Goal: Information Seeking & Learning: Learn about a topic

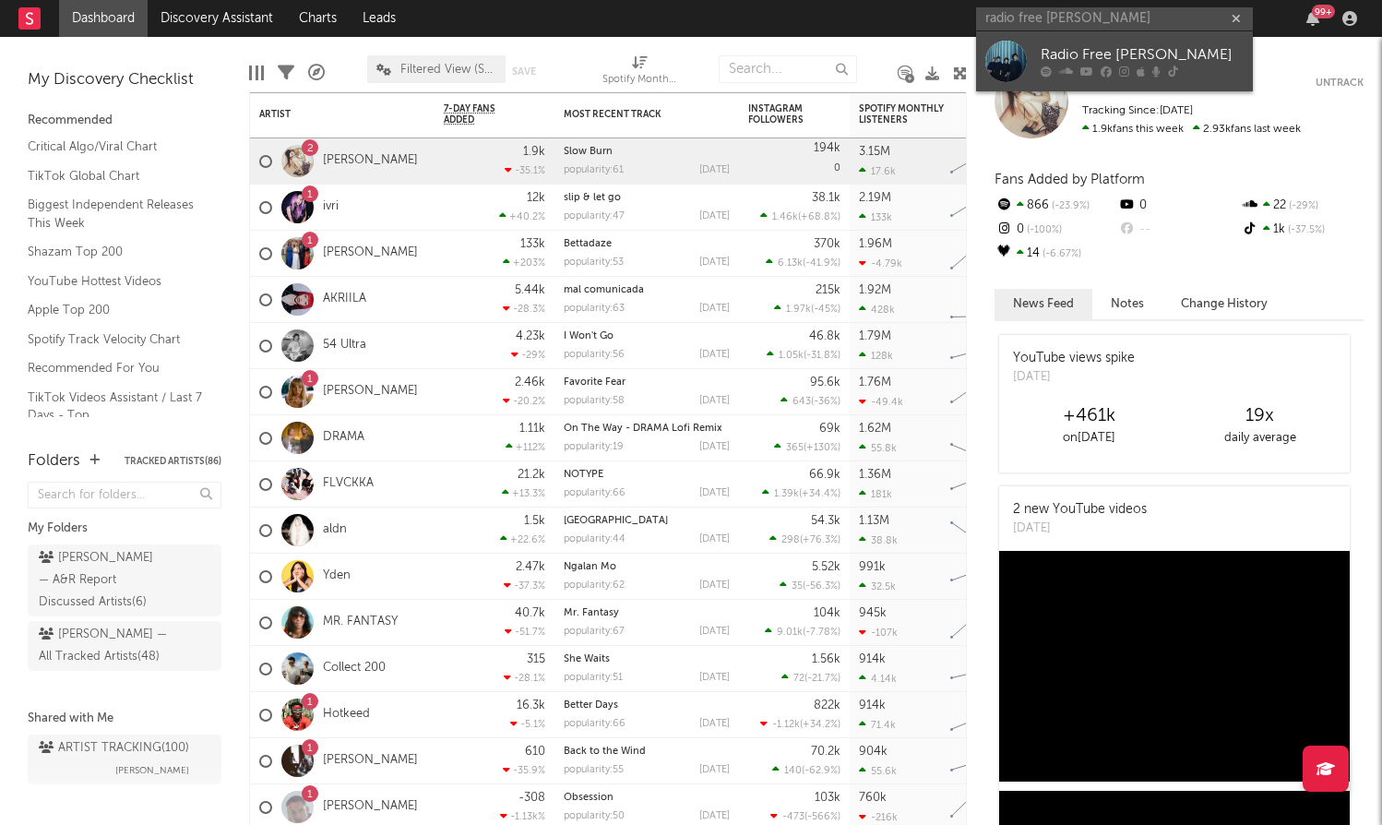
type input "radio free [PERSON_NAME]"
click at [1092, 66] on icon at bounding box center [1086, 71] width 13 height 11
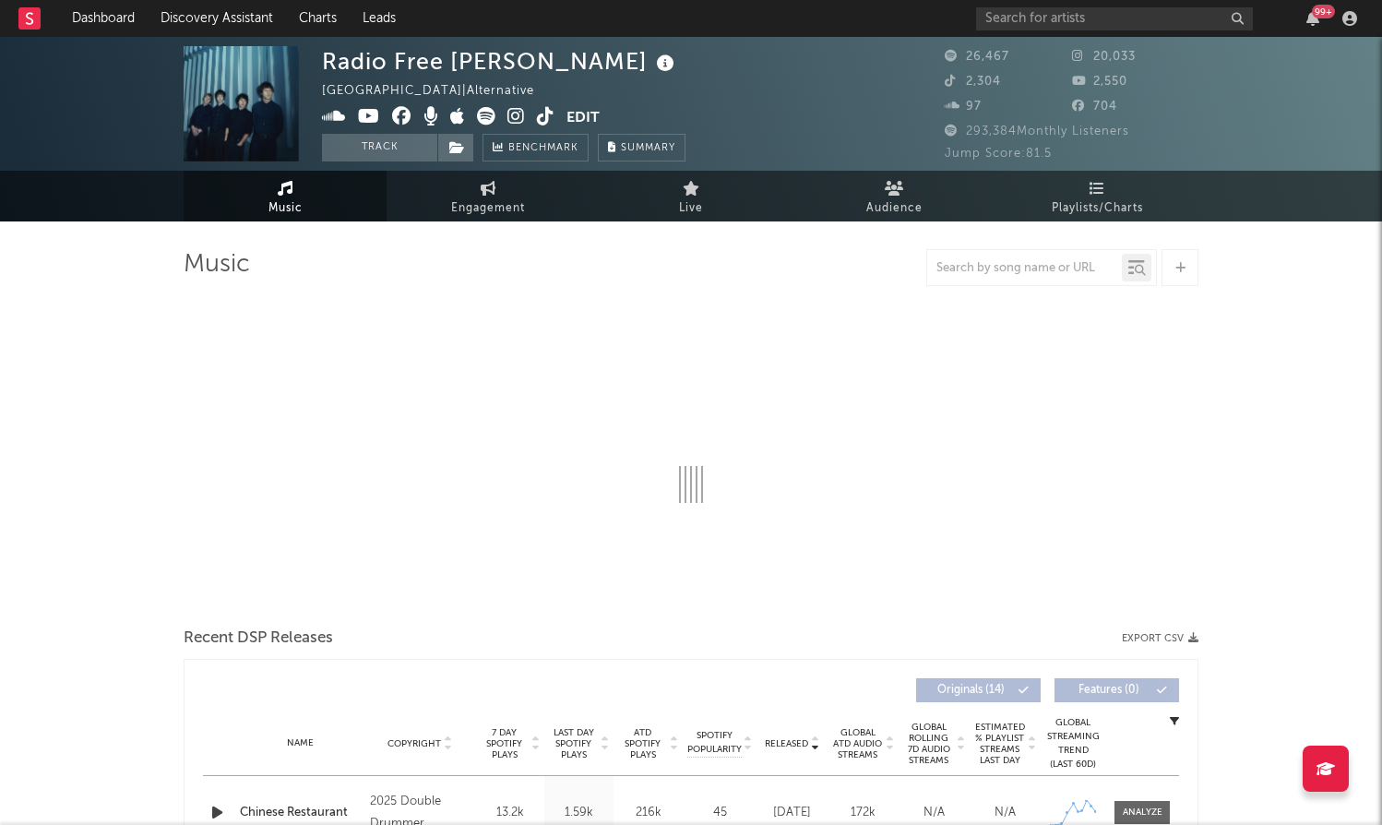
select select "6m"
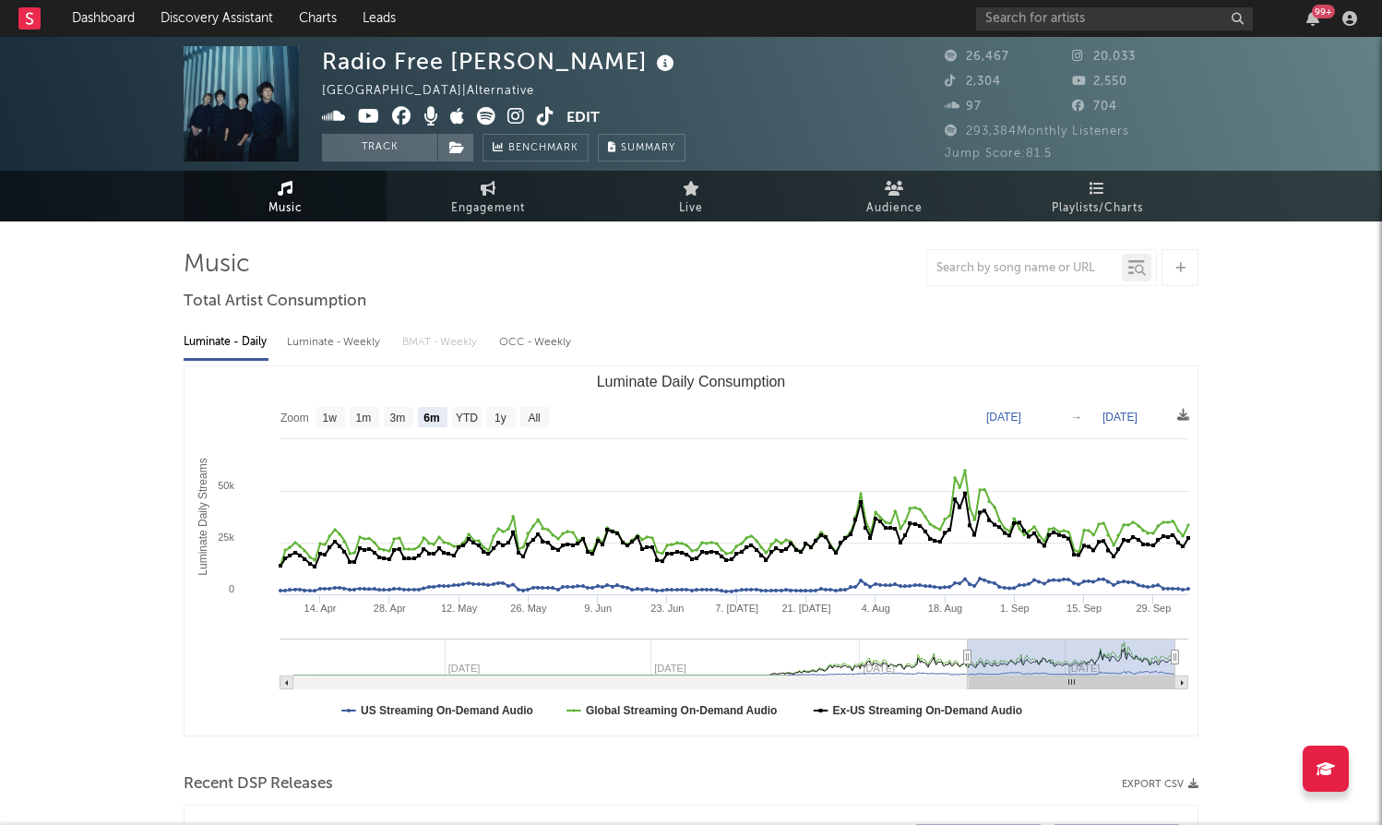
click at [513, 119] on icon at bounding box center [516, 116] width 18 height 18
click at [1119, 23] on input "text" at bounding box center [1114, 18] width 277 height 23
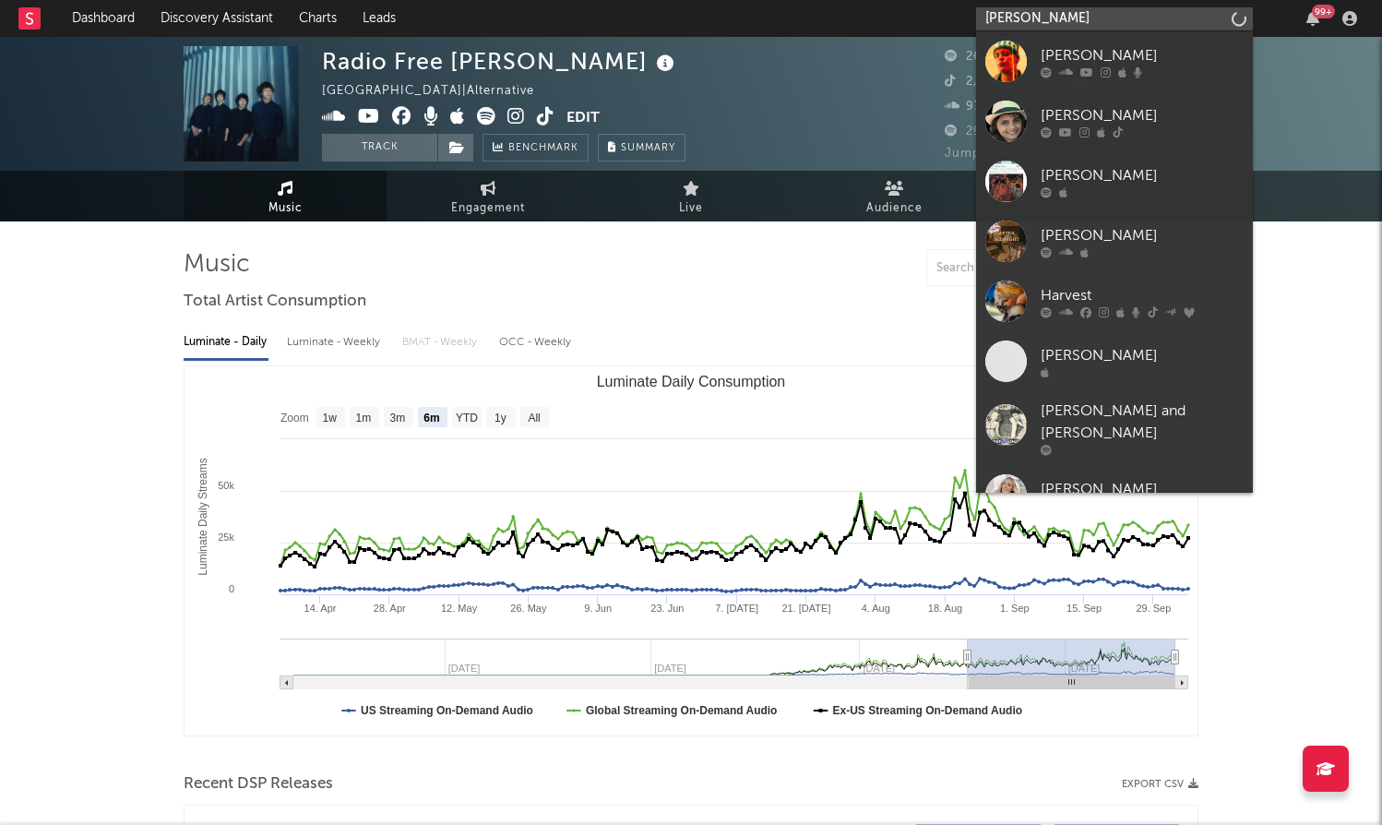
type input "[PERSON_NAME]"
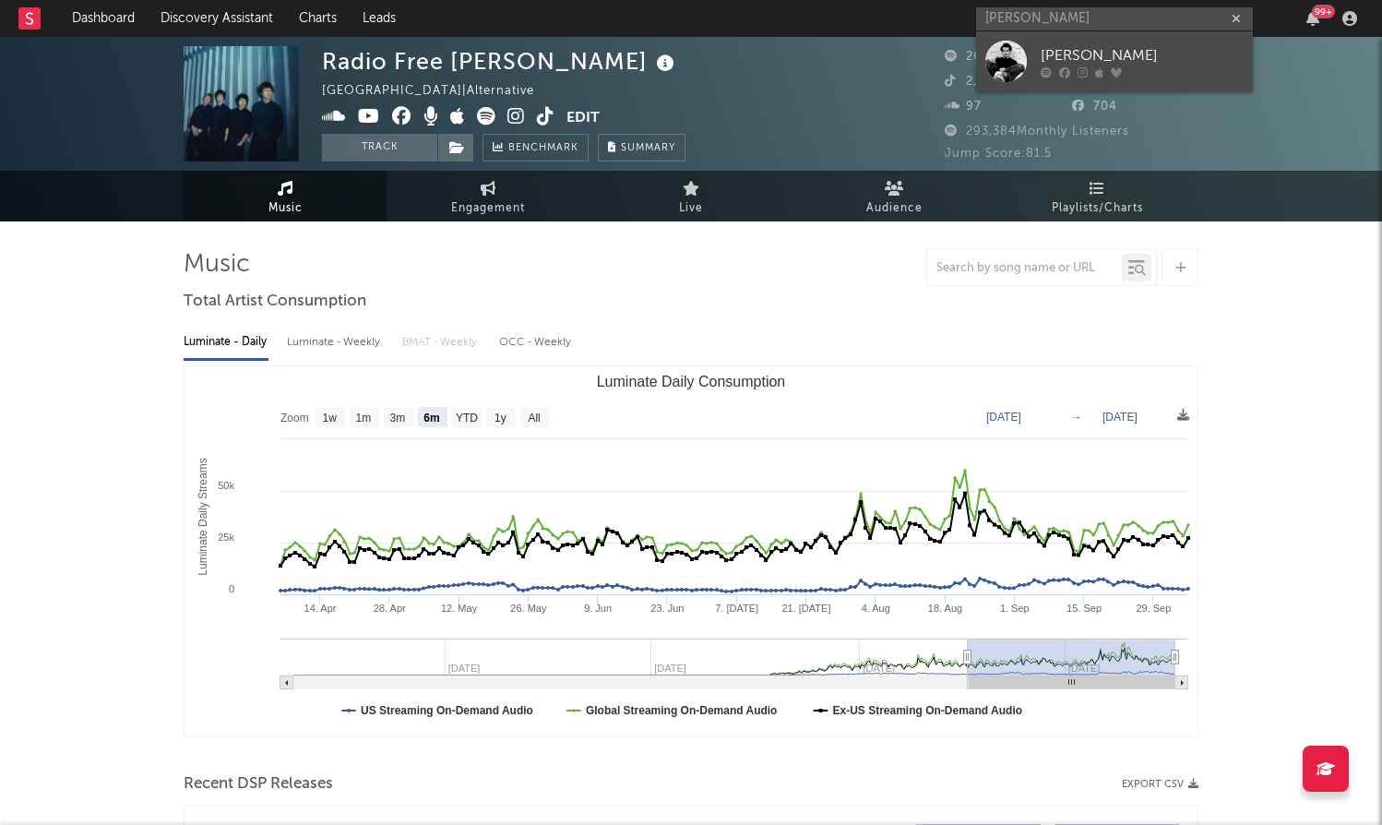
click at [1141, 71] on div at bounding box center [1142, 71] width 203 height 11
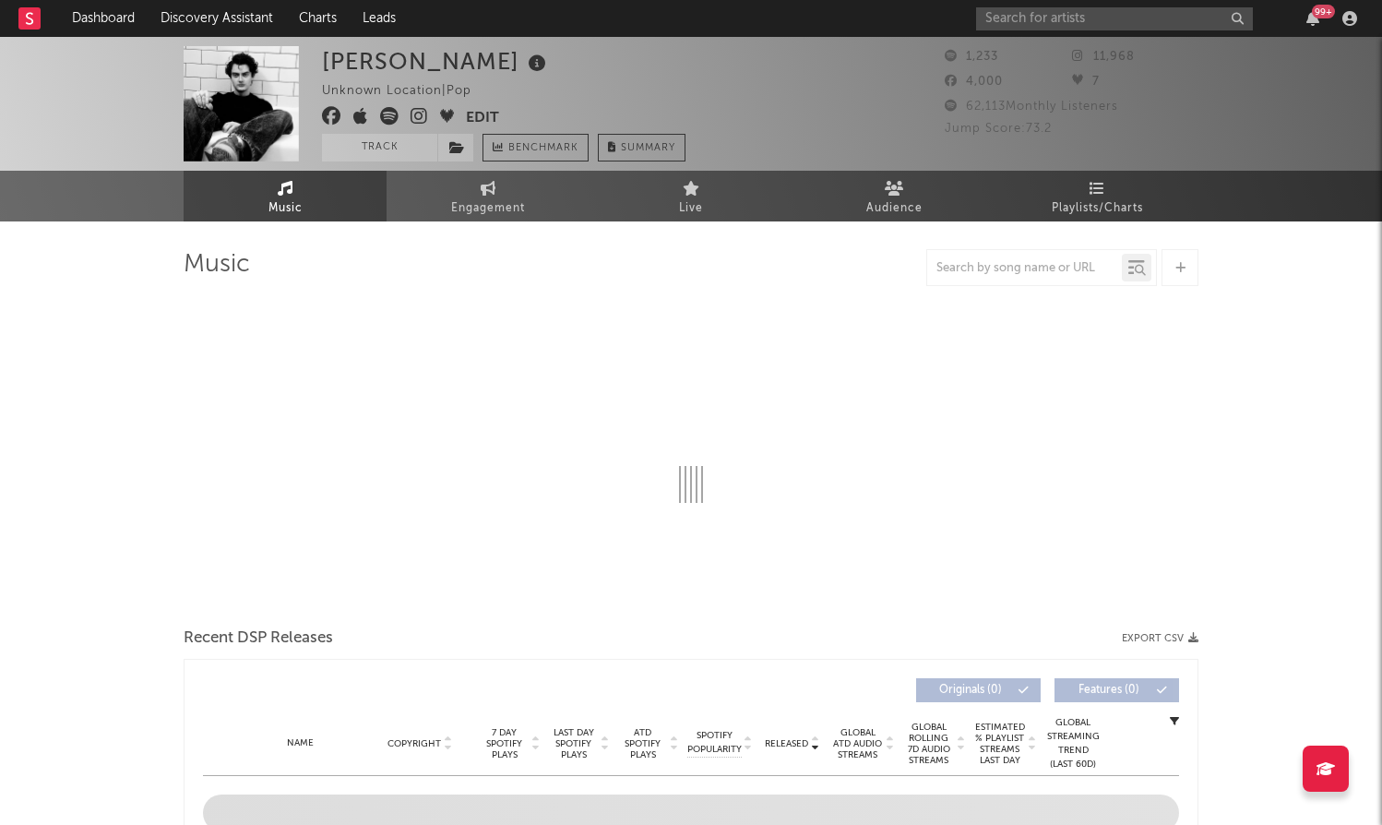
select select "1w"
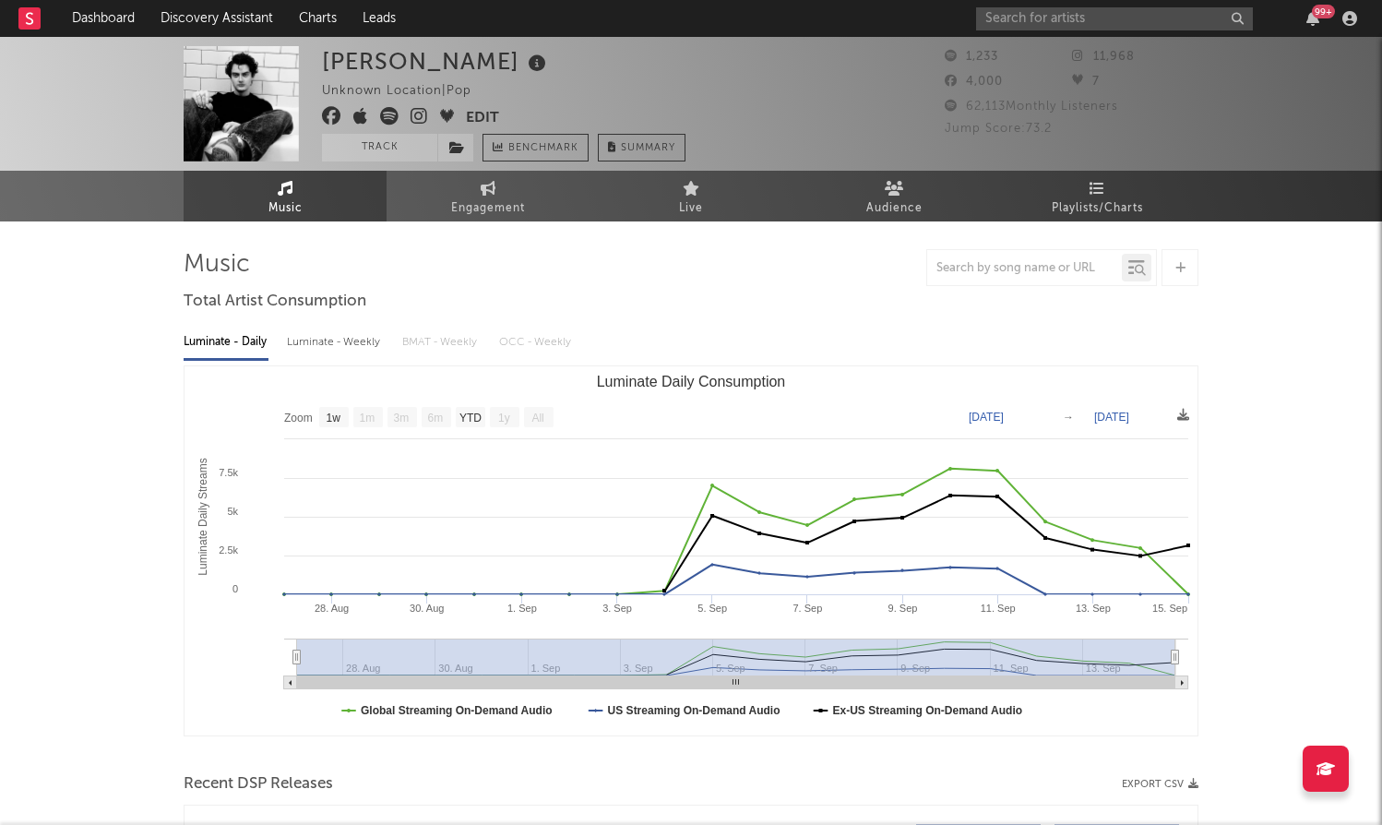
click at [1174, 5] on div "99 +" at bounding box center [1170, 18] width 388 height 37
click at [1135, 9] on input "text" at bounding box center [1114, 18] width 277 height 23
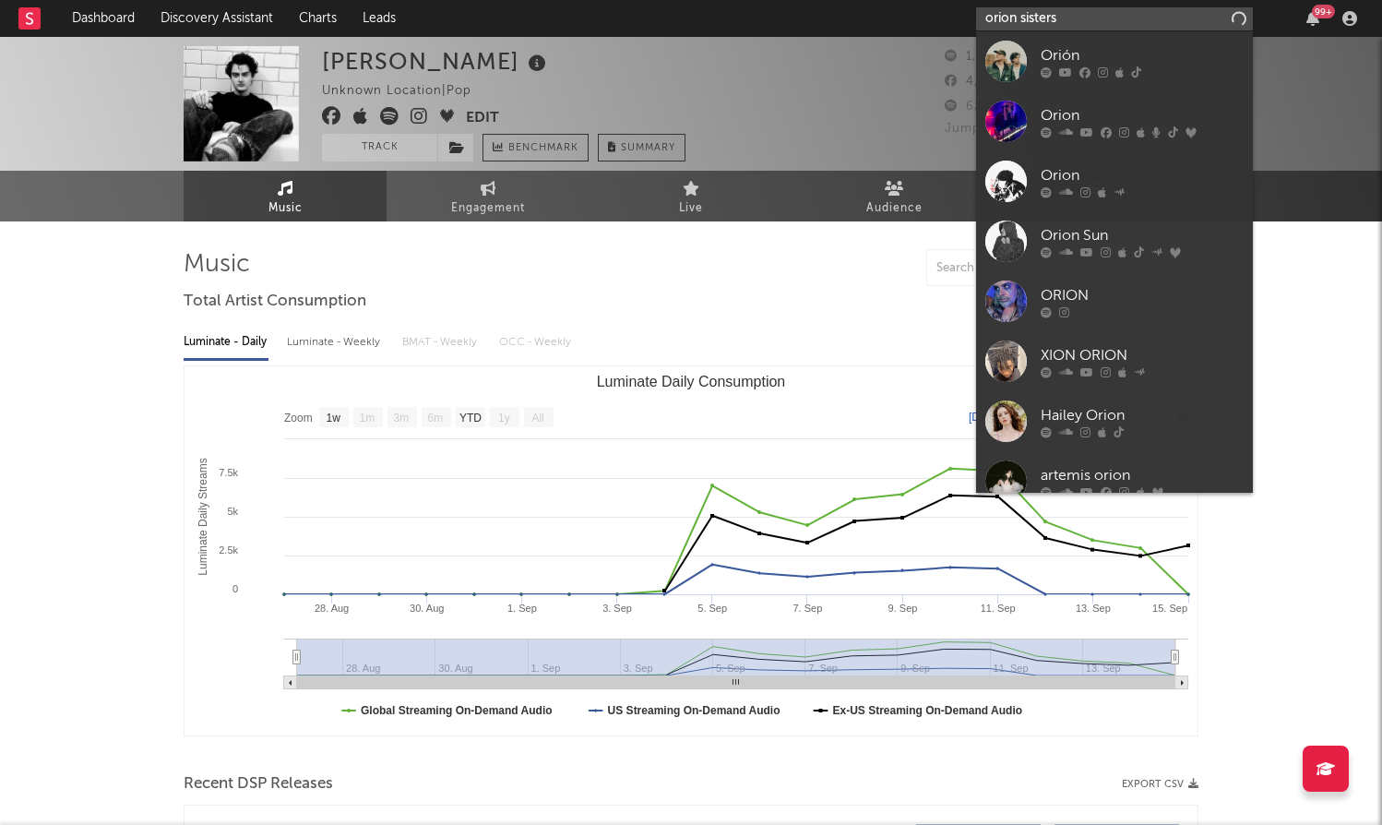
type input "orion sisters"
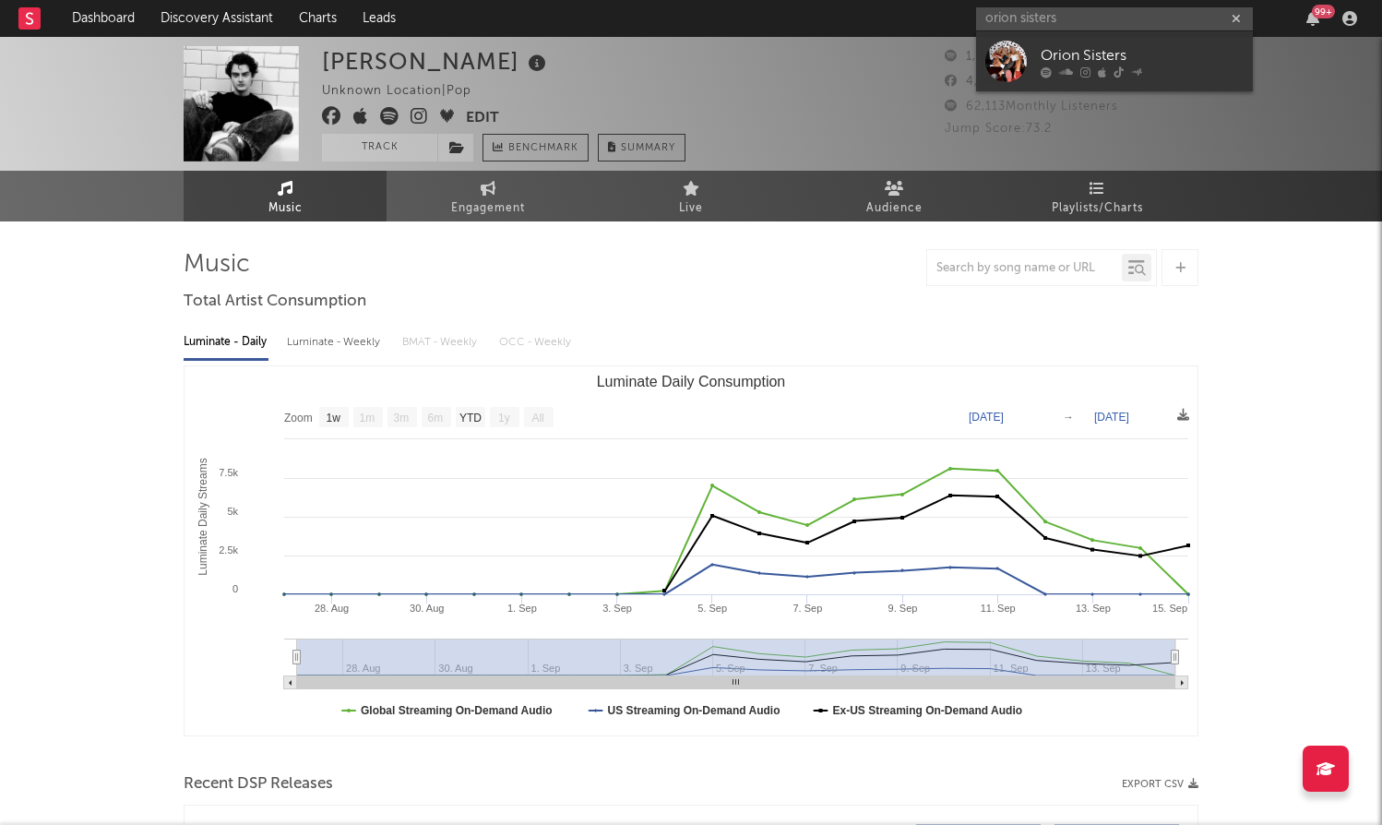
click at [1127, 64] on div "Orion Sisters" at bounding box center [1142, 55] width 203 height 22
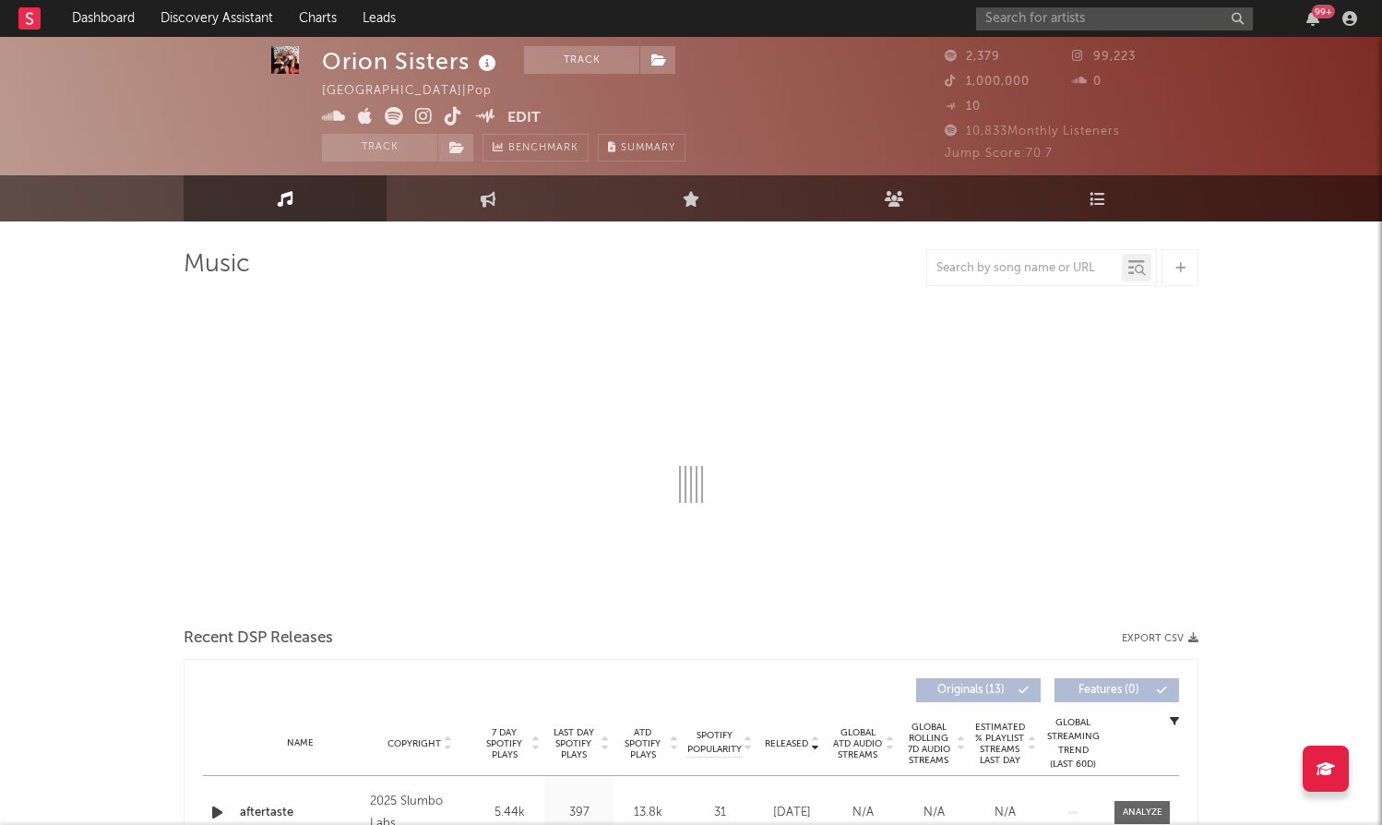
select select "1w"
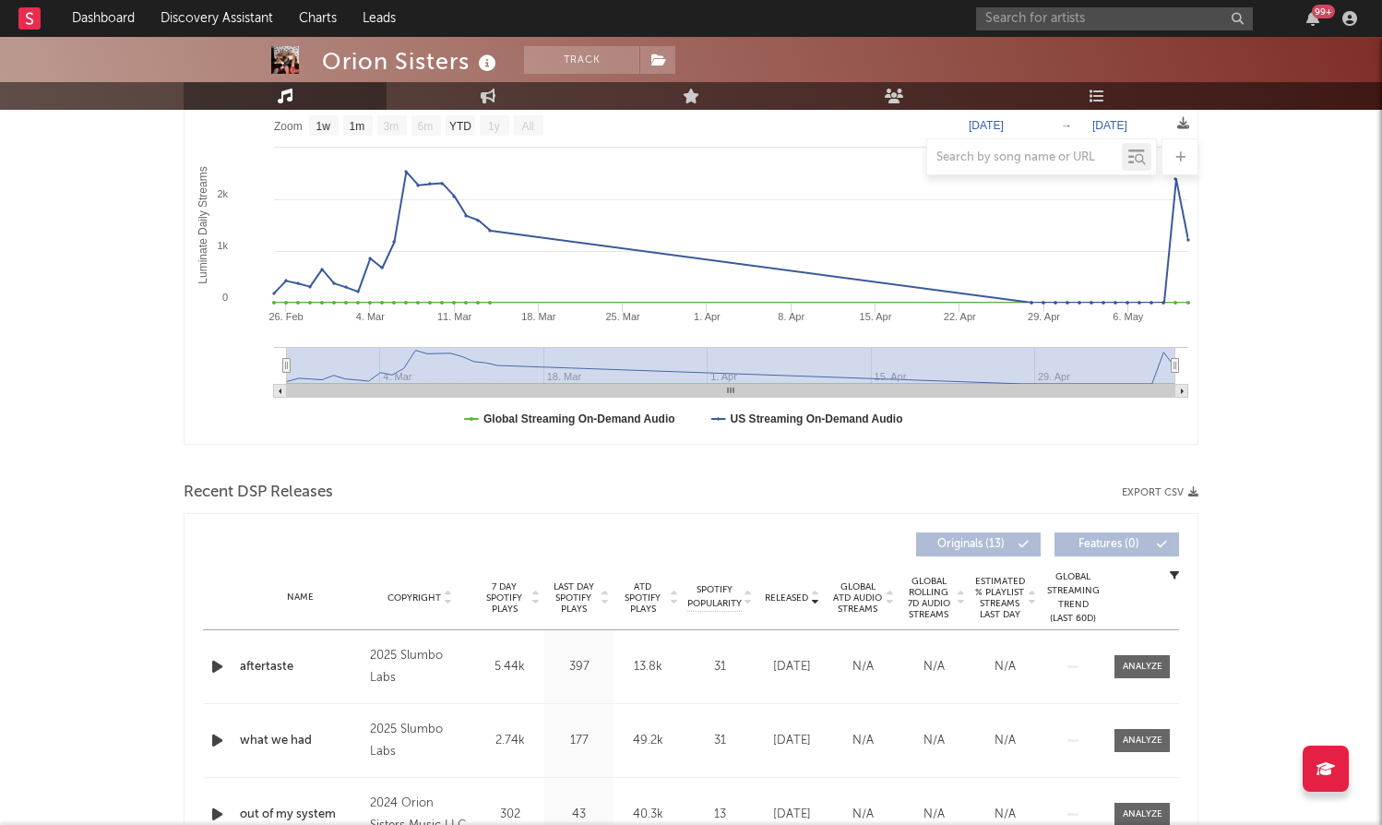
scroll to position [293, 0]
